Goal: Task Accomplishment & Management: Complete application form

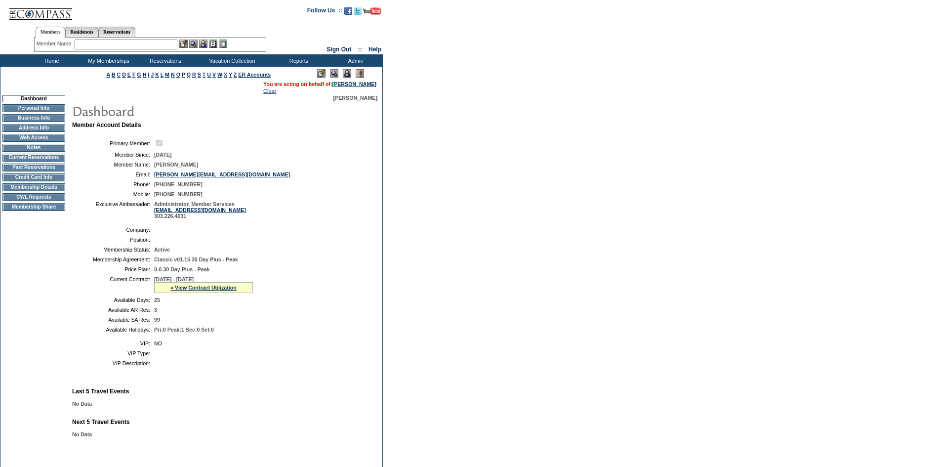
click at [51, 201] on td "CWL Requests" at bounding box center [33, 197] width 63 height 8
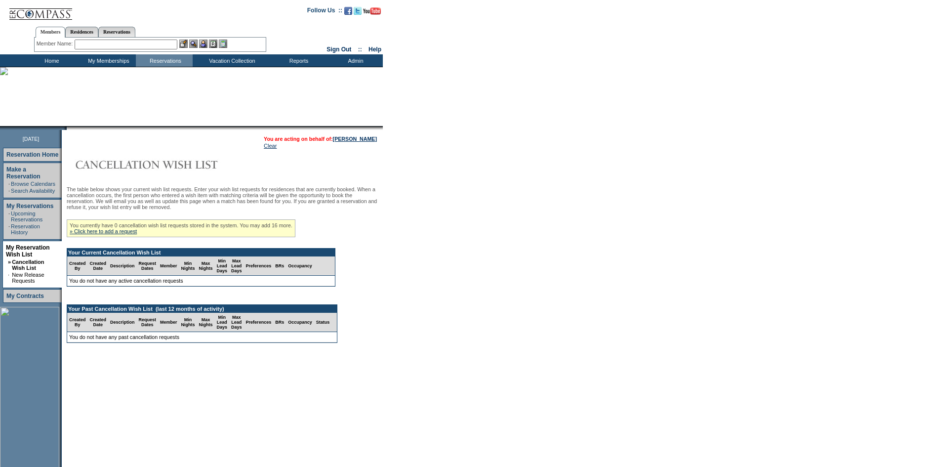
click at [115, 232] on div "You currently have 0 cancellation wish list requests stored in the system. You …" at bounding box center [181, 228] width 229 height 18
click at [116, 234] on link "» Click here to add a request" at bounding box center [103, 231] width 67 height 6
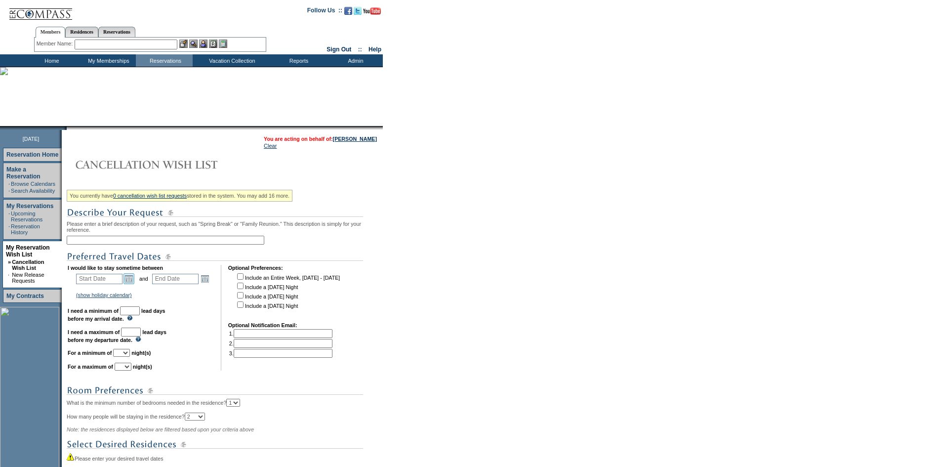
click at [134, 283] on link "Open the calendar popup." at bounding box center [128, 278] width 11 height 11
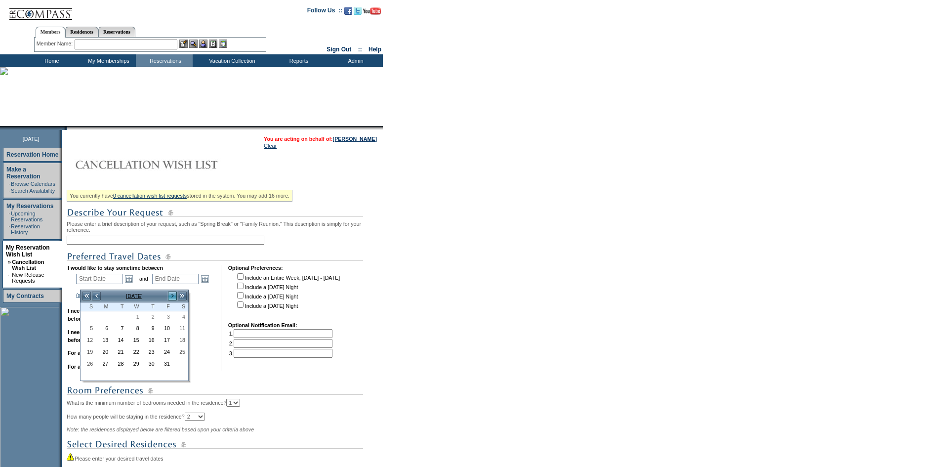
click at [170, 293] on link ">" at bounding box center [172, 296] width 10 height 10
click at [133, 329] on link "10" at bounding box center [134, 328] width 14 height 11
type input "2025-12-10"
type input "2025-12-11"
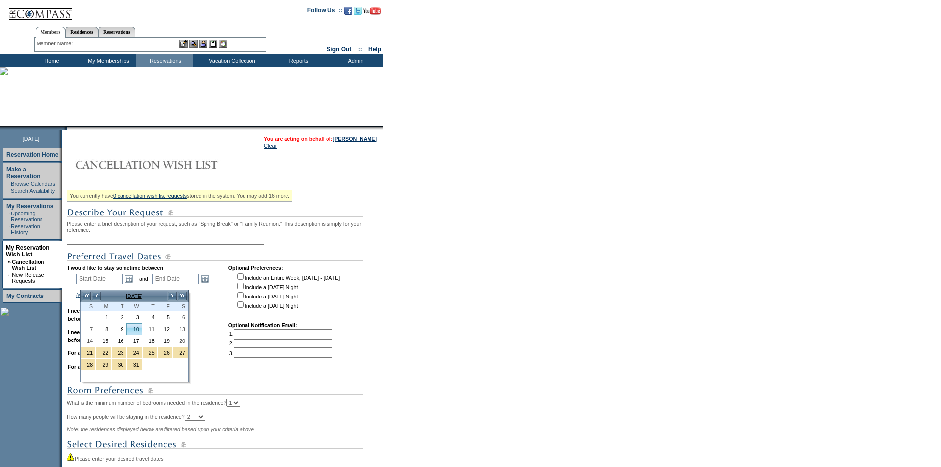
type input "12/10/2025"
type input "12/11/2025"
type input "71"
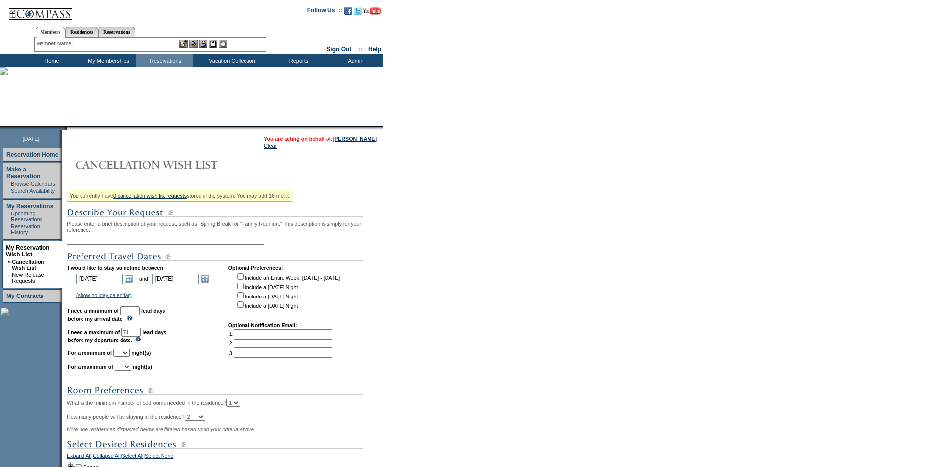
click at [139, 315] on input "text" at bounding box center [130, 310] width 20 height 9
type input "30"
drag, startPoint x: 132, startPoint y: 364, endPoint x: 132, endPoint y: 358, distance: 6.9
click at [130, 357] on select "1 2 3 4 5 6 7 8 9 10 11 12 13 14" at bounding box center [121, 353] width 17 height 8
select select "1"
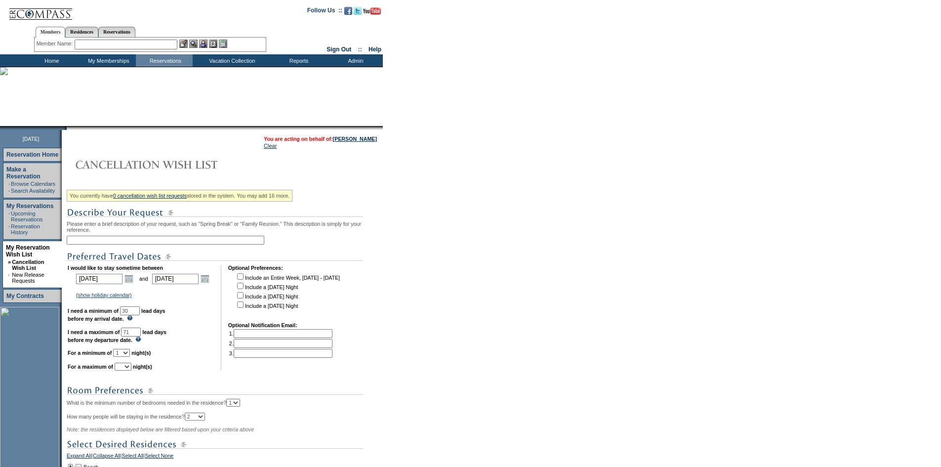
click at [125, 357] on select "1 2 3 4 5 6 7 8 9 10 11 12 13 14" at bounding box center [121, 353] width 17 height 8
click at [131, 370] on select "1 2 3 4 5 6 7 8 9 10 11 12 13 14" at bounding box center [123, 366] width 17 height 8
select select "1"
click at [127, 370] on select "1 2 3 4 5 6 7 8 9 10 11 12 13 14" at bounding box center [123, 366] width 17 height 8
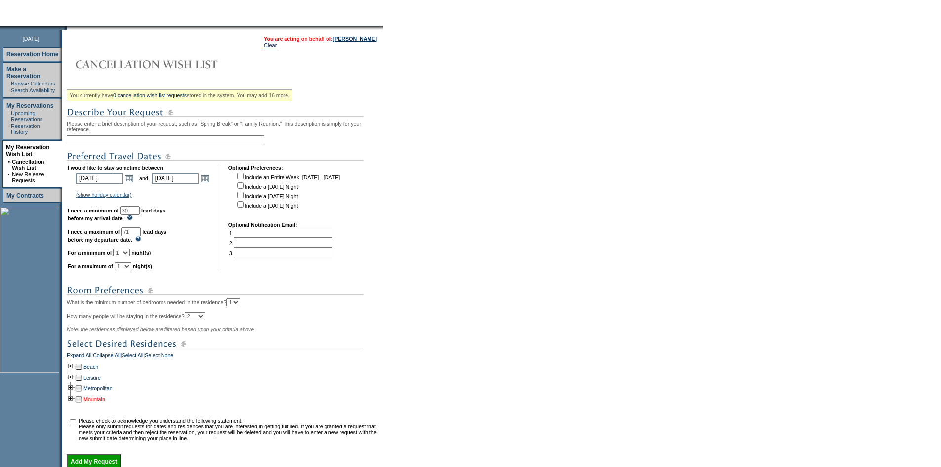
scroll to position [197, 0]
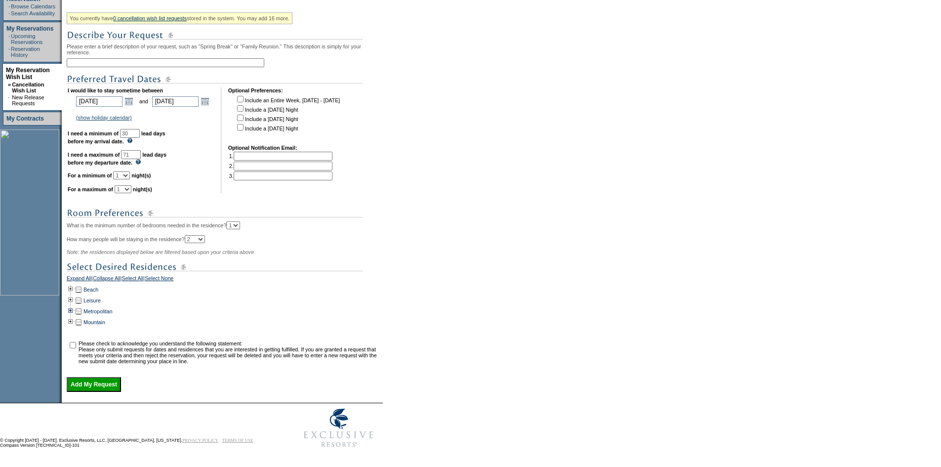
click at [75, 306] on td at bounding box center [71, 311] width 8 height 11
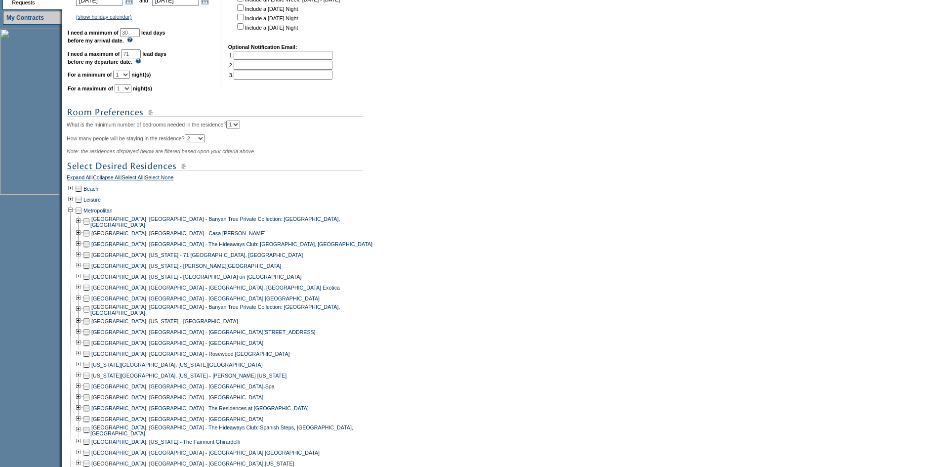
scroll to position [295, 0]
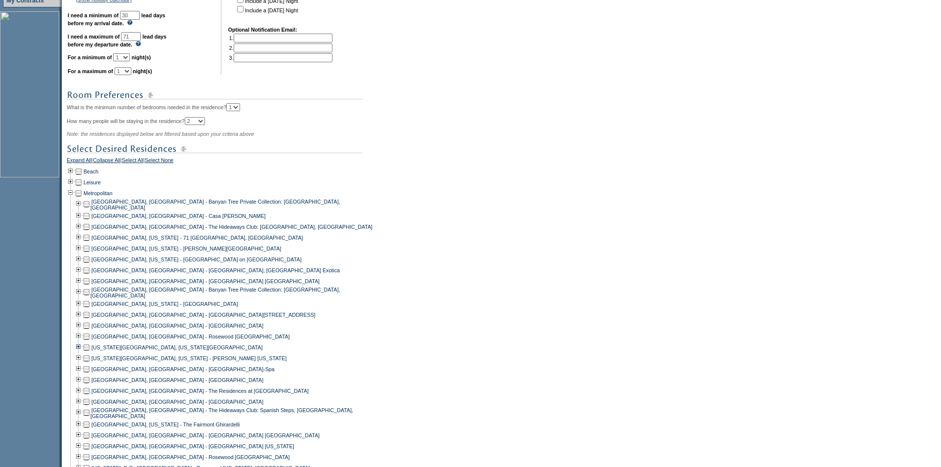
click at [82, 353] on td at bounding box center [79, 347] width 8 height 11
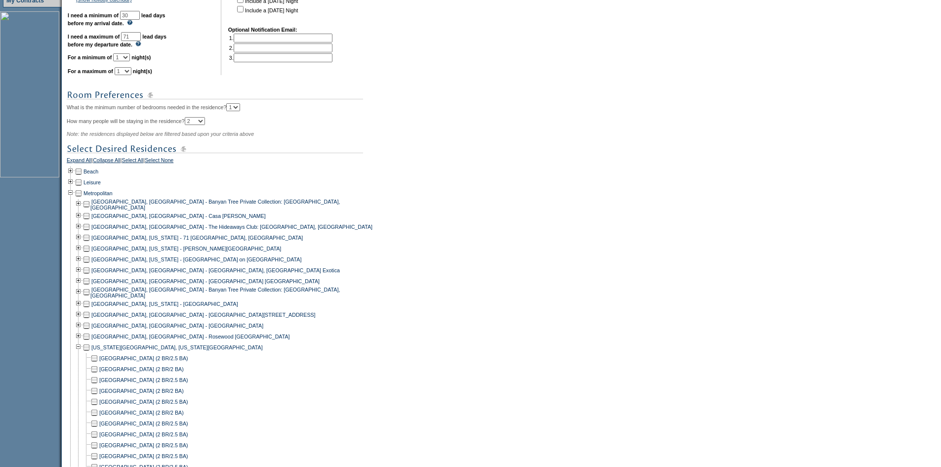
scroll to position [345, 0]
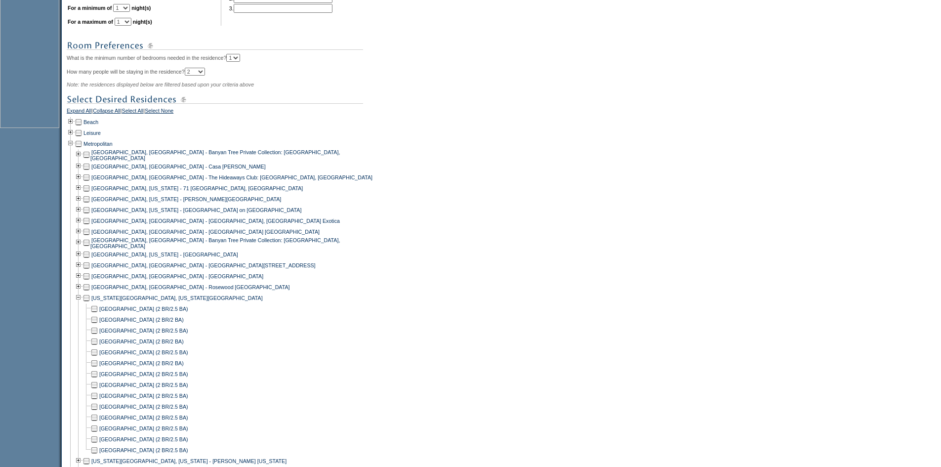
click at [98, 390] on td at bounding box center [94, 384] width 8 height 11
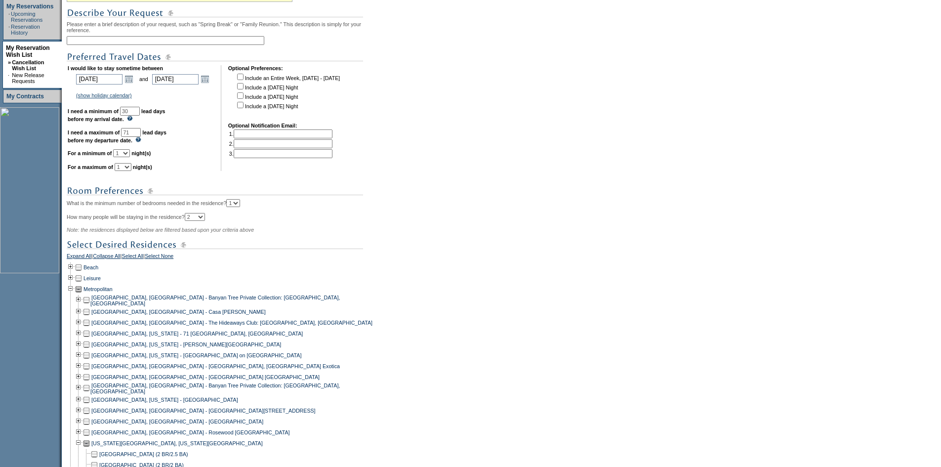
scroll to position [0, 0]
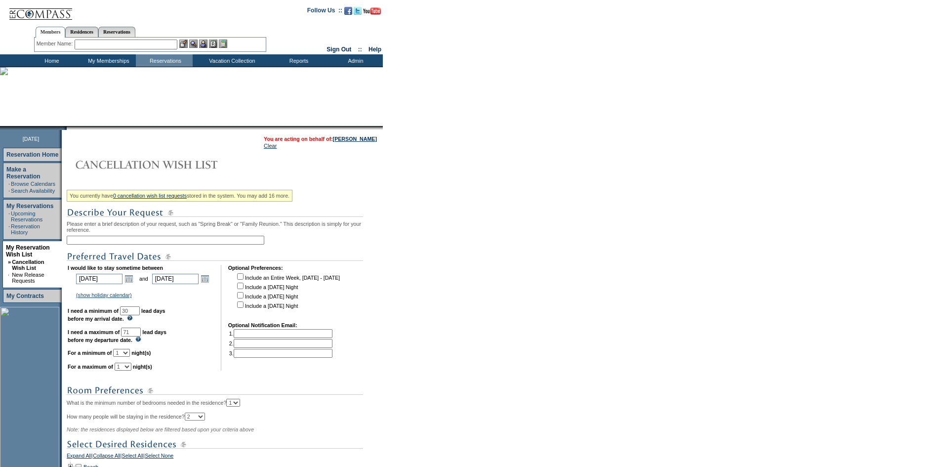
click at [133, 240] on input "text" at bounding box center [166, 240] width 198 height 9
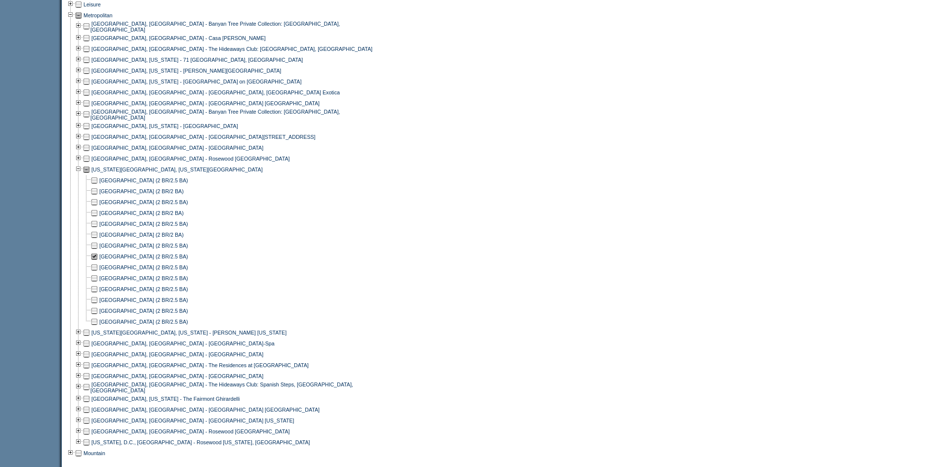
scroll to position [620, 0]
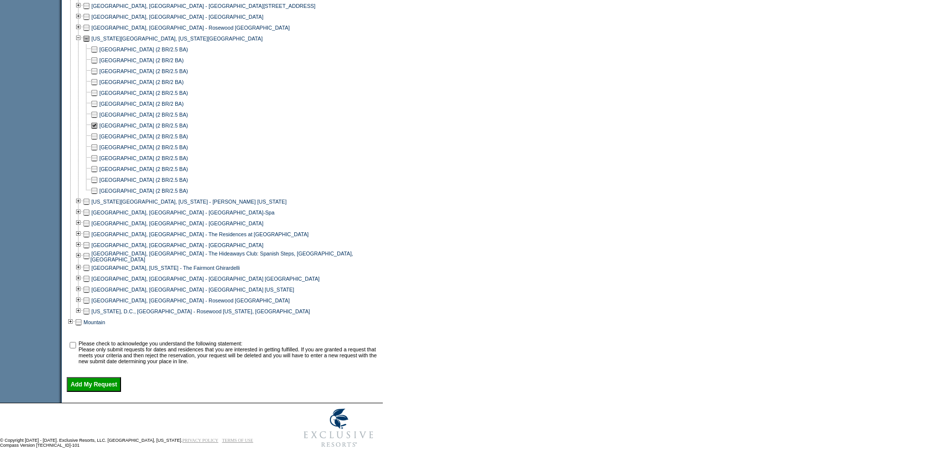
type input "Wednesday Night 27B"
click at [76, 342] on input "checkbox" at bounding box center [73, 345] width 6 height 6
checkbox input "true"
click at [91, 383] on input "Add My Request" at bounding box center [94, 384] width 54 height 15
